Goal: Use online tool/utility: Utilize a website feature to perform a specific function

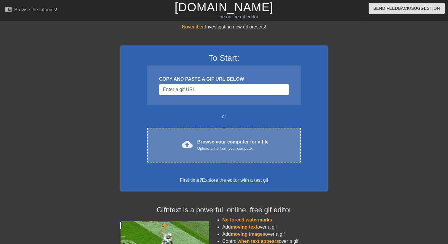
click at [184, 128] on div "cloud_upload Browse your computer for a file Upload a file from your computer C…" at bounding box center [223, 145] width 153 height 35
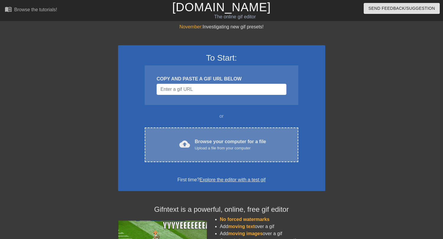
click at [225, 163] on div "To Start: COPY AND PASTE A GIF URL BELOW or cloud_upload Browse your computer f…" at bounding box center [221, 118] width 207 height 146
click at [214, 149] on div "Upload a file from your computer" at bounding box center [230, 148] width 71 height 6
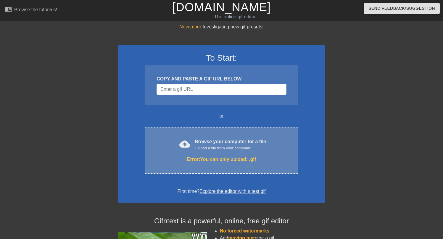
click at [200, 132] on div "cloud_upload Browse your computer for a file Upload a file from your computer E…" at bounding box center [221, 151] width 153 height 46
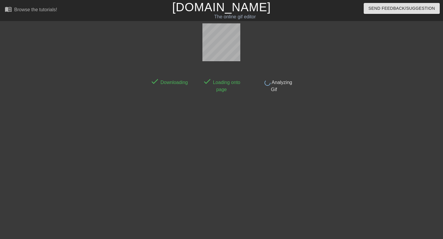
scroll to position [15, 0]
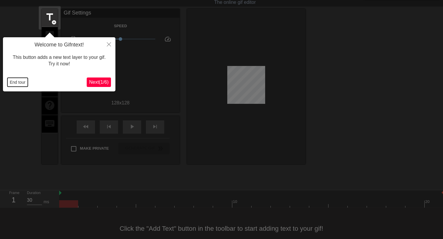
click at [20, 81] on button "End tour" at bounding box center [17, 82] width 20 height 9
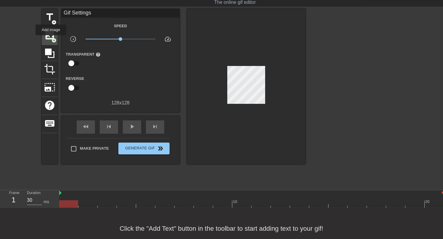
click at [51, 38] on span "image" at bounding box center [49, 35] width 11 height 11
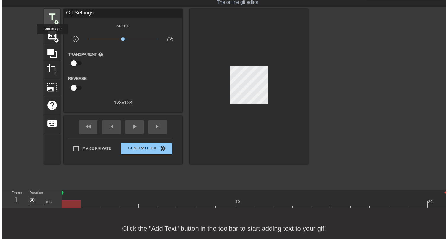
scroll to position [0, 0]
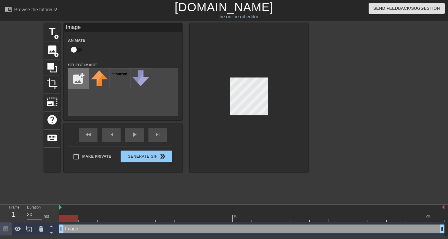
click at [74, 72] on input "file" at bounding box center [78, 79] width 20 height 20
type input "C:\fakepath\T05QVC2NDF0-U09DE0MQWES-df2e3352f0f9-512.png"
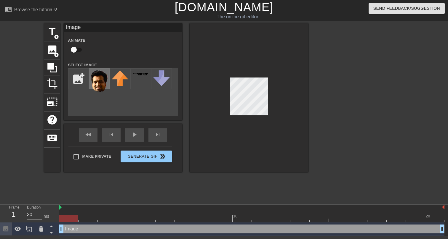
click at [109, 83] on div at bounding box center [99, 78] width 21 height 21
click at [75, 51] on input "checkbox" at bounding box center [74, 49] width 34 height 11
checkbox input "true"
click at [70, 216] on div at bounding box center [68, 218] width 19 height 7
click at [68, 221] on div at bounding box center [68, 218] width 19 height 7
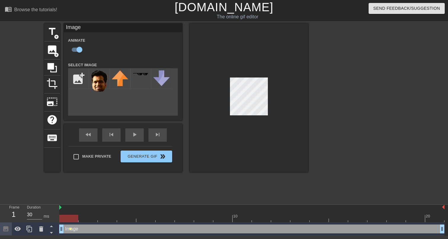
click at [69, 229] on span "lens" at bounding box center [70, 229] width 3 height 3
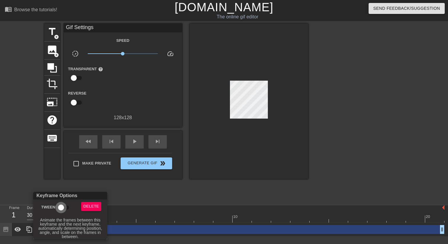
click at [65, 207] on input "Tween" at bounding box center [61, 207] width 34 height 11
checkbox input "true"
click at [139, 189] on div at bounding box center [224, 122] width 448 height 244
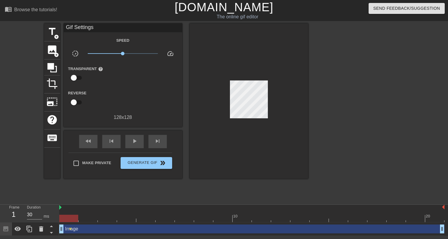
click at [101, 217] on div at bounding box center [251, 218] width 385 height 7
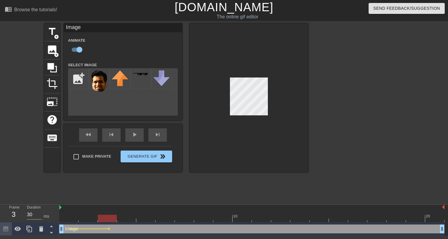
click at [145, 221] on div at bounding box center [251, 218] width 385 height 7
click at [184, 219] on div at bounding box center [251, 218] width 385 height 7
click at [220, 219] on div at bounding box center [251, 218] width 385 height 7
click at [258, 218] on div at bounding box center [251, 218] width 385 height 7
drag, startPoint x: 296, startPoint y: 218, endPoint x: 295, endPoint y: 213, distance: 5.2
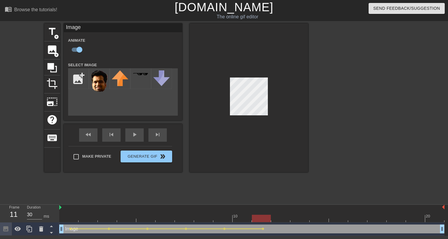
click at [296, 218] on div at bounding box center [251, 218] width 385 height 7
click at [336, 218] on div at bounding box center [251, 218] width 385 height 7
click at [374, 220] on div at bounding box center [251, 218] width 385 height 7
click at [413, 219] on div at bounding box center [251, 218] width 385 height 7
click at [432, 221] on div at bounding box center [251, 218] width 385 height 7
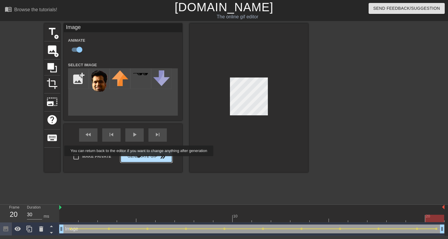
click at [142, 159] on span "Generate Gif double_arrow" at bounding box center [146, 156] width 46 height 7
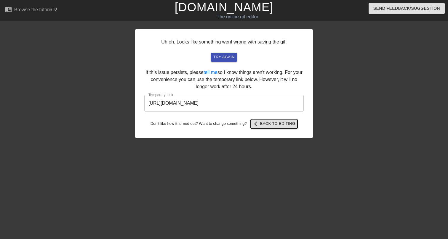
click at [266, 126] on span "arrow_back Back to Editing" at bounding box center [274, 123] width 42 height 7
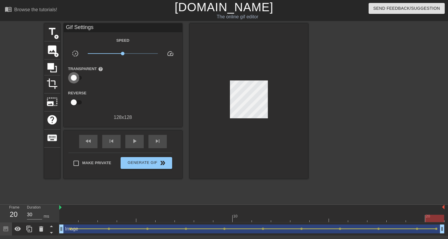
click at [77, 78] on input "checkbox" at bounding box center [74, 77] width 34 height 11
checkbox input "true"
click at [123, 78] on div at bounding box center [123, 78] width 12 height 12
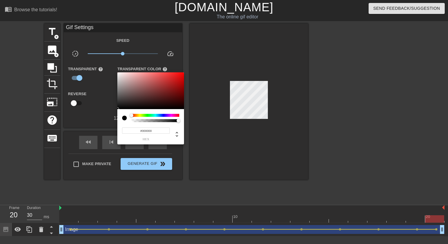
drag, startPoint x: 160, startPoint y: 122, endPoint x: 119, endPoint y: 122, distance: 41.2
click at [119, 122] on div "#000000 hex" at bounding box center [150, 126] width 67 height 35
type input "0"
drag, startPoint x: 135, startPoint y: 120, endPoint x: 125, endPoint y: 120, distance: 9.8
click at [125, 120] on div at bounding box center [150, 118] width 57 height 8
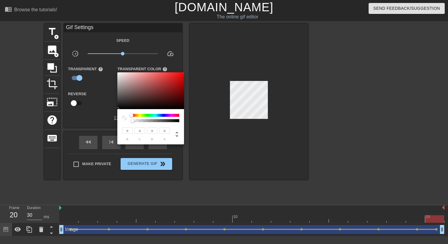
click at [221, 88] on div at bounding box center [224, 122] width 448 height 244
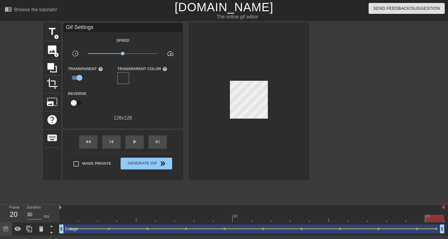
click at [131, 78] on div "Transparent Color help" at bounding box center [142, 74] width 50 height 19
click at [126, 79] on div at bounding box center [123, 78] width 12 height 12
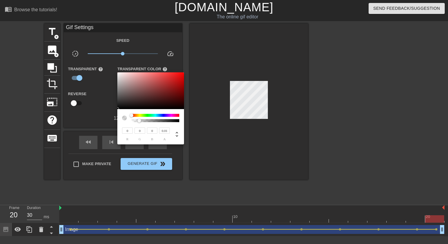
type input "0"
drag, startPoint x: 132, startPoint y: 120, endPoint x: 120, endPoint y: 121, distance: 12.6
click at [120, 121] on div "0 r 0 g 0 b 0 a" at bounding box center [150, 126] width 67 height 35
click at [104, 116] on div at bounding box center [224, 122] width 448 height 244
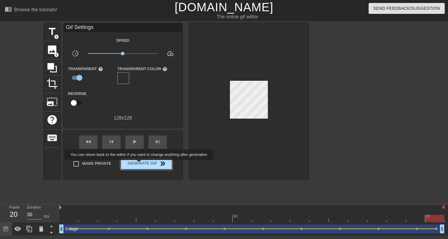
click at [143, 164] on span "Generate Gif double_arrow" at bounding box center [146, 163] width 46 height 7
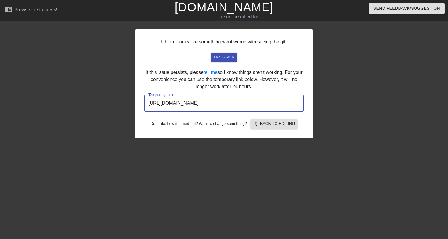
click at [266, 103] on input "[URL][DOMAIN_NAME]" at bounding box center [223, 103] width 159 height 17
